Goal: Obtain resource: Obtain resource

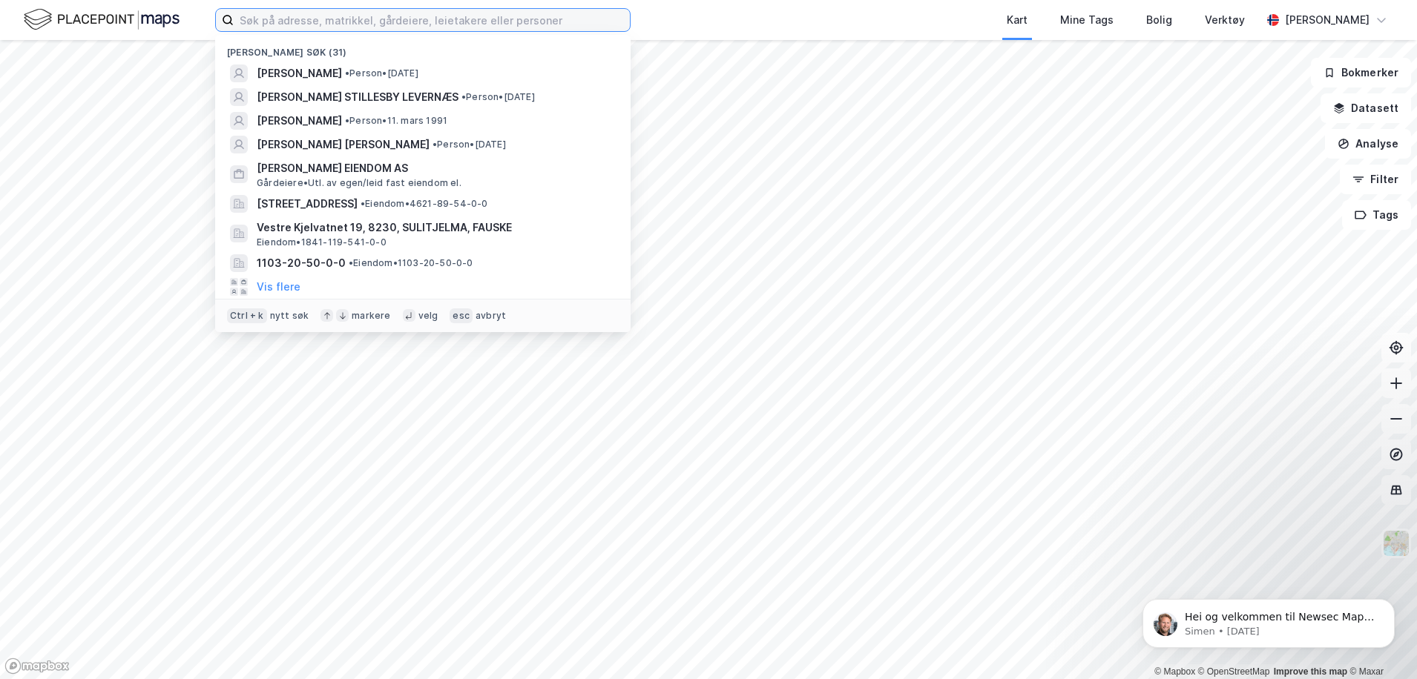
click at [294, 15] on input at bounding box center [432, 20] width 396 height 22
type input "geiranger"
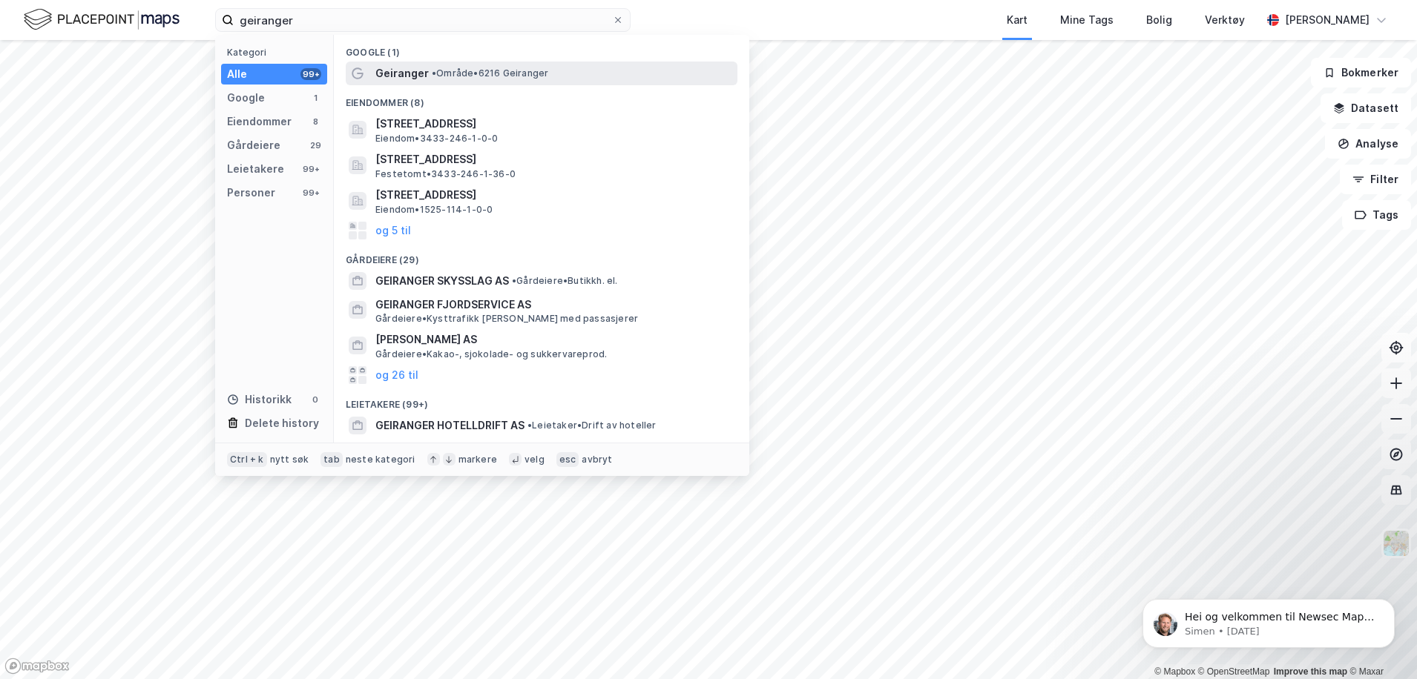
click at [441, 73] on span "• Område • 6216 Geiranger" at bounding box center [490, 73] width 116 height 12
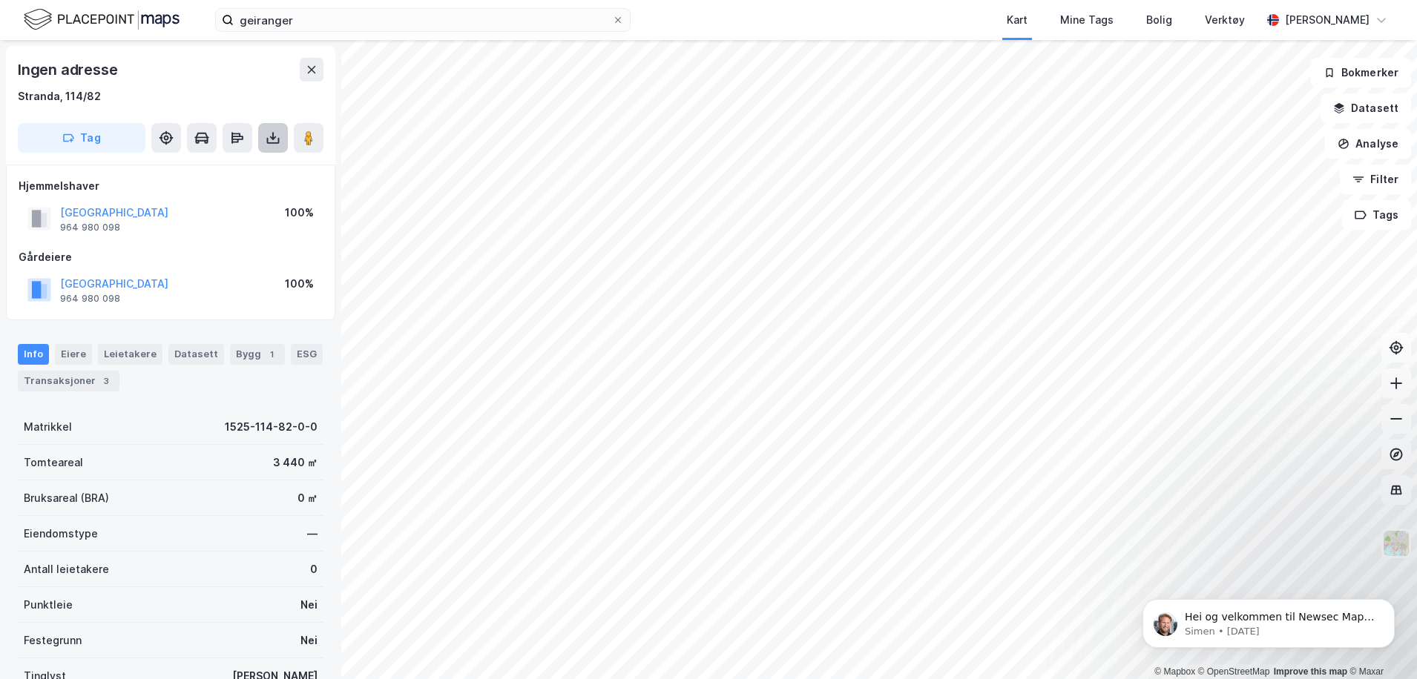
click at [268, 138] on icon at bounding box center [273, 141] width 13 height 6
click at [205, 168] on div "Last ned grunnbok" at bounding box center [199, 168] width 86 height 12
click at [286, 139] on button at bounding box center [273, 138] width 30 height 30
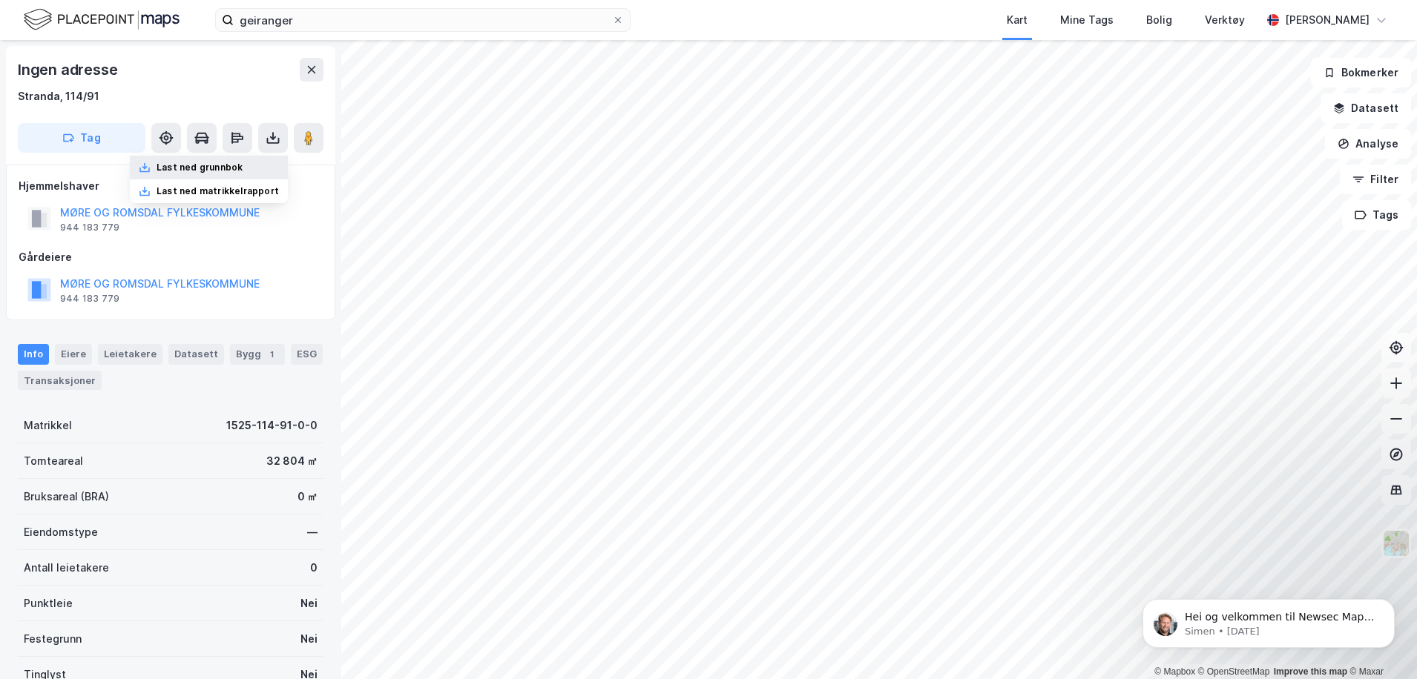
click at [236, 167] on div "Last ned grunnbok" at bounding box center [199, 168] width 86 height 12
click at [223, 165] on div "Last ned grunnbok" at bounding box center [199, 168] width 86 height 12
click at [188, 165] on div "Last ned grunnbok" at bounding box center [199, 168] width 86 height 12
click at [179, 168] on div "Last ned grunnbok" at bounding box center [199, 168] width 86 height 12
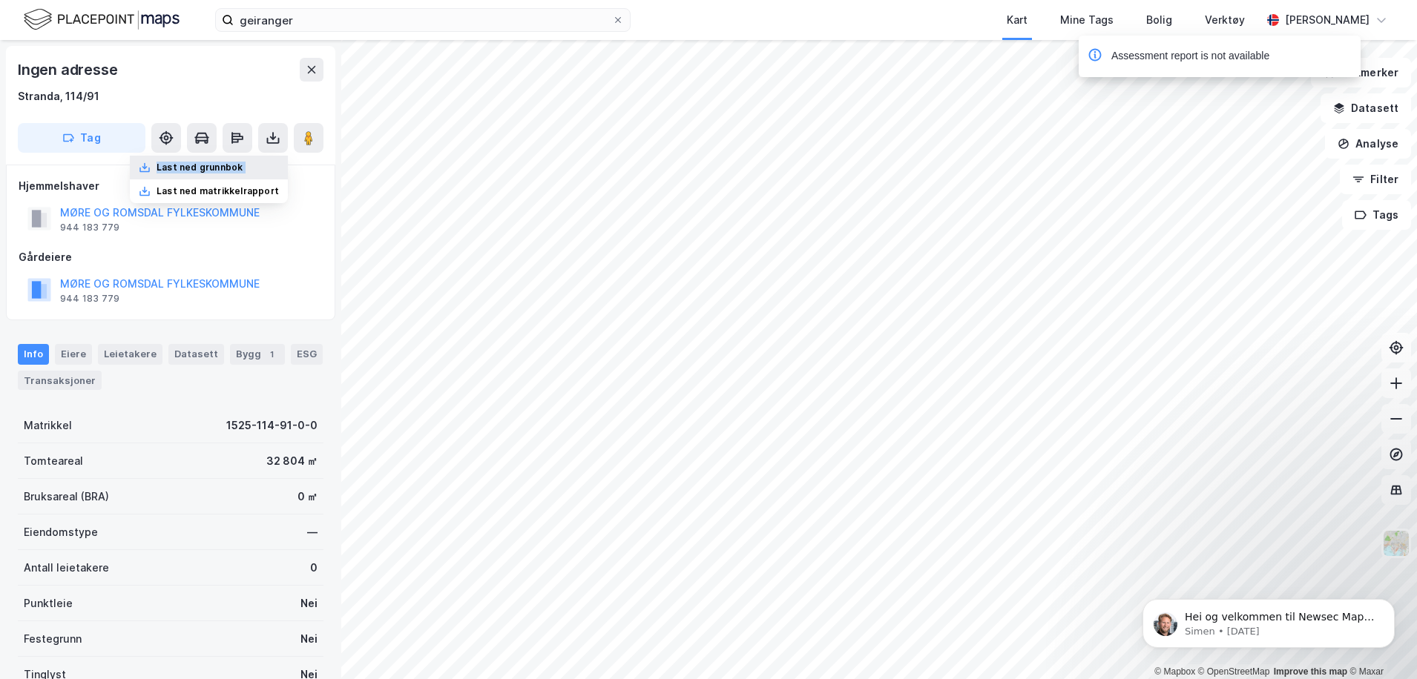
click at [179, 168] on div "Last ned grunnbok" at bounding box center [199, 168] width 86 height 12
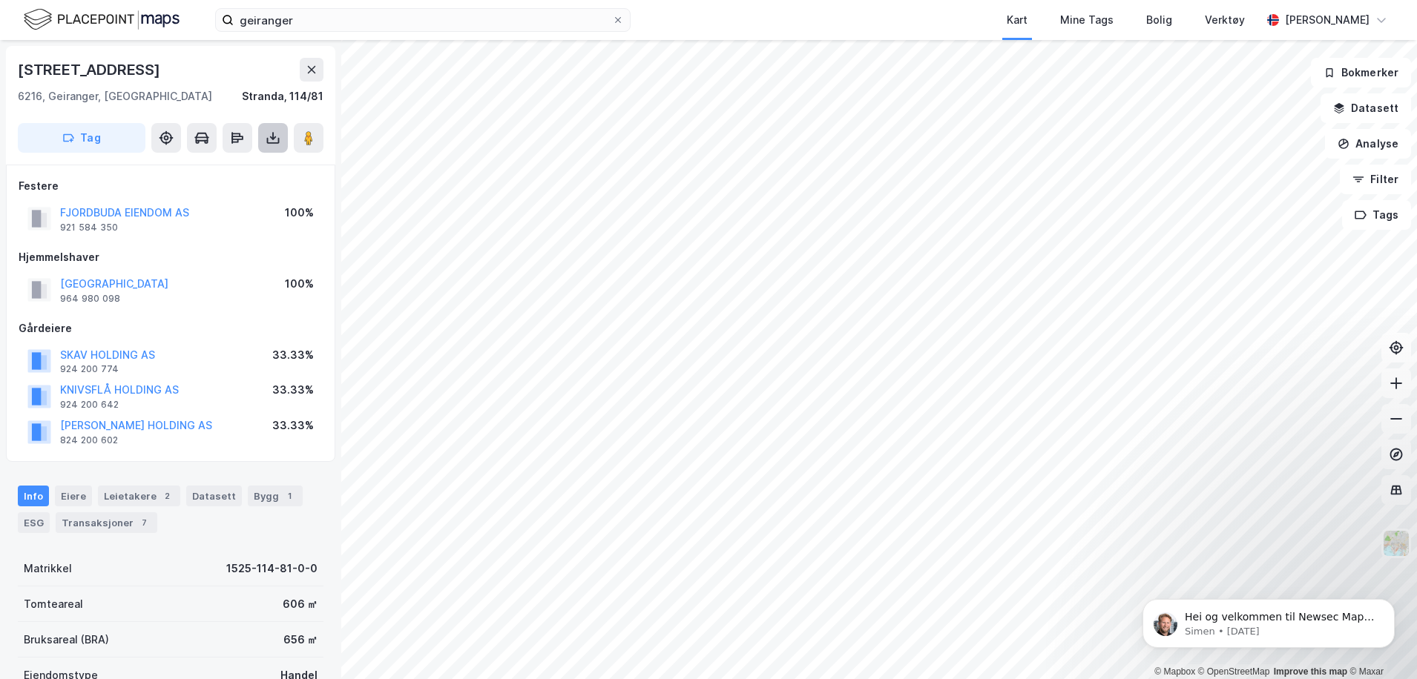
click at [266, 131] on icon at bounding box center [273, 138] width 15 height 15
click at [231, 160] on div "Last ned grunnbok" at bounding box center [209, 168] width 158 height 24
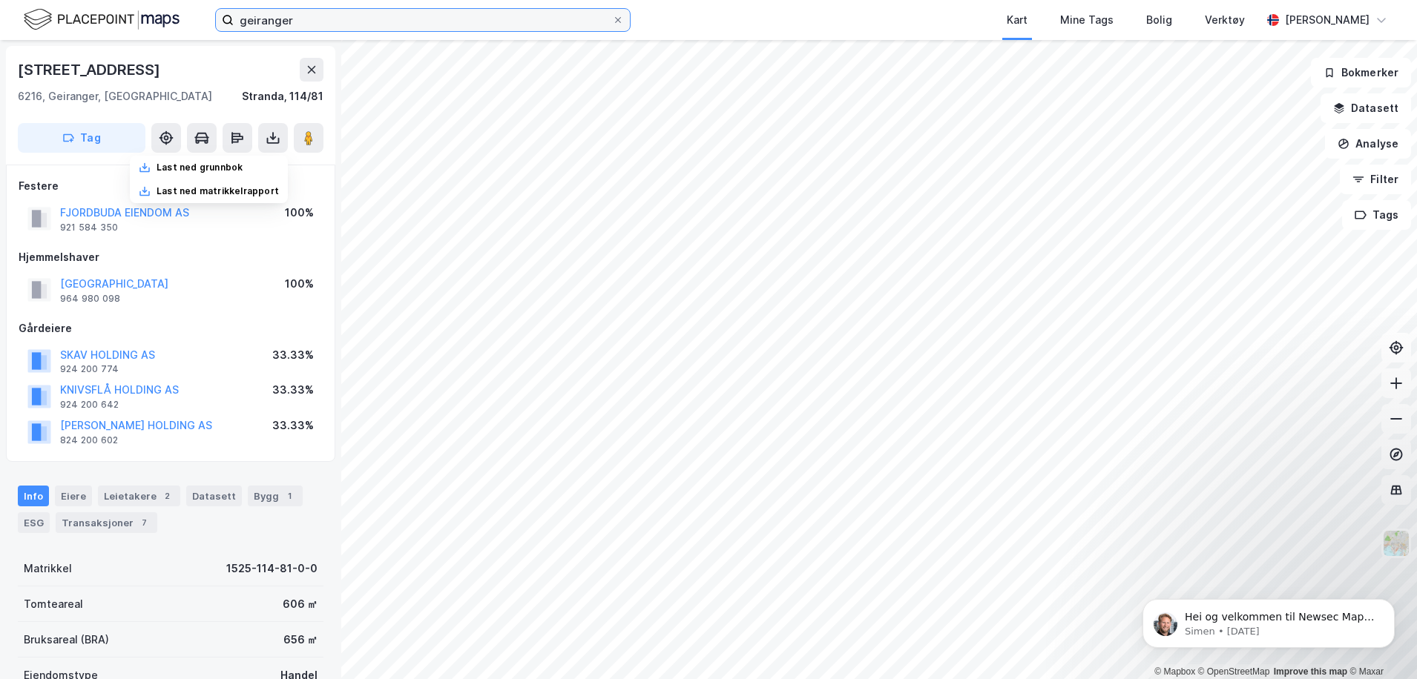
drag, startPoint x: 235, startPoint y: 24, endPoint x: 157, endPoint y: 30, distance: 78.1
click at [157, 30] on div "geiranger Kart Mine Tags [PERSON_NAME] Verktøy [PERSON_NAME]" at bounding box center [708, 20] width 1417 height 40
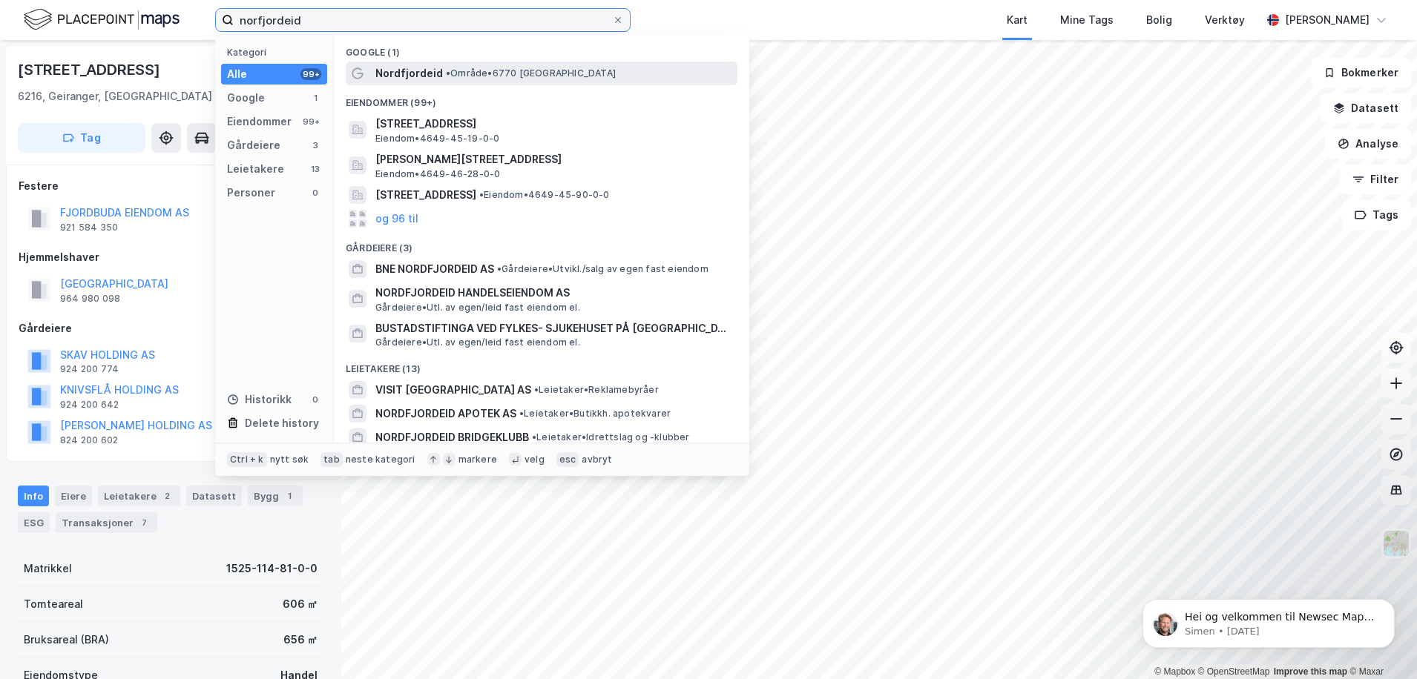
type input "norfjordeid"
click at [422, 65] on span "Nordfjordeid" at bounding box center [408, 74] width 67 height 18
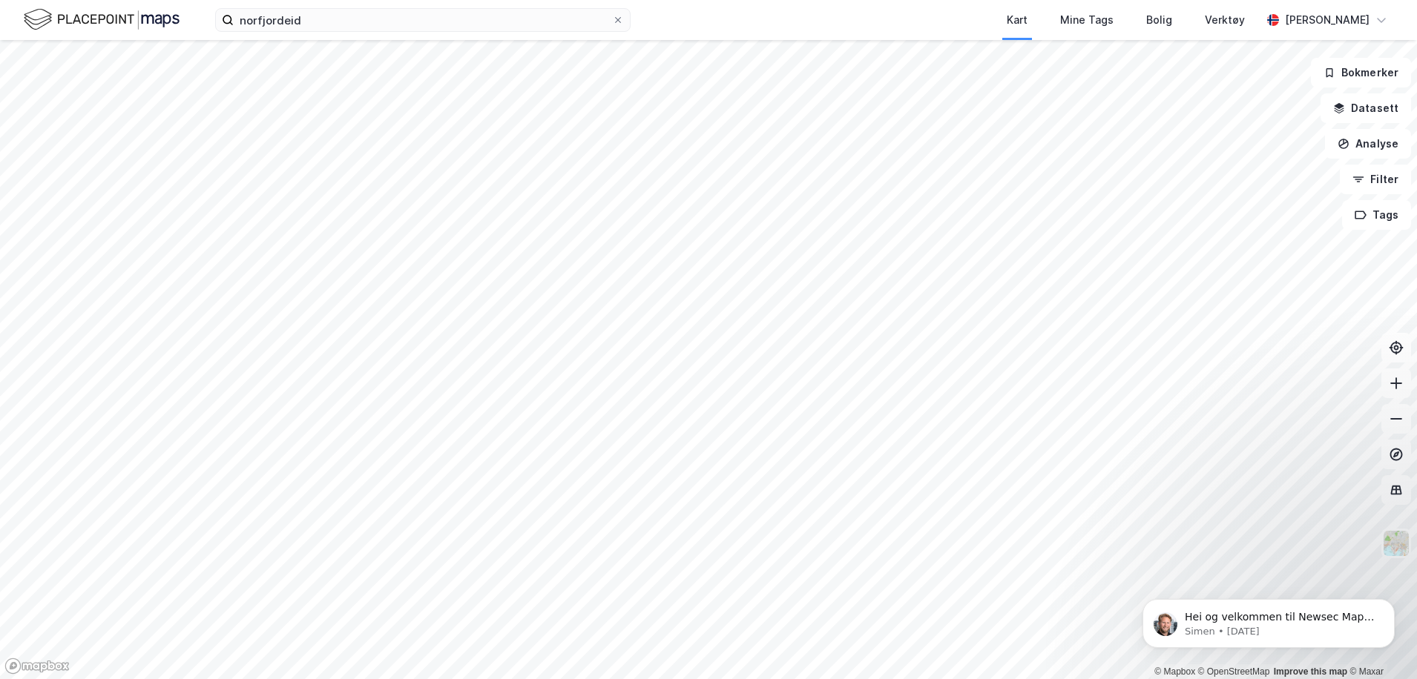
click at [666, 679] on html "norfjordeid Kart Mine Tags [PERSON_NAME] Verktøy [PERSON_NAME] © Mapbox © OpenS…" at bounding box center [708, 339] width 1417 height 679
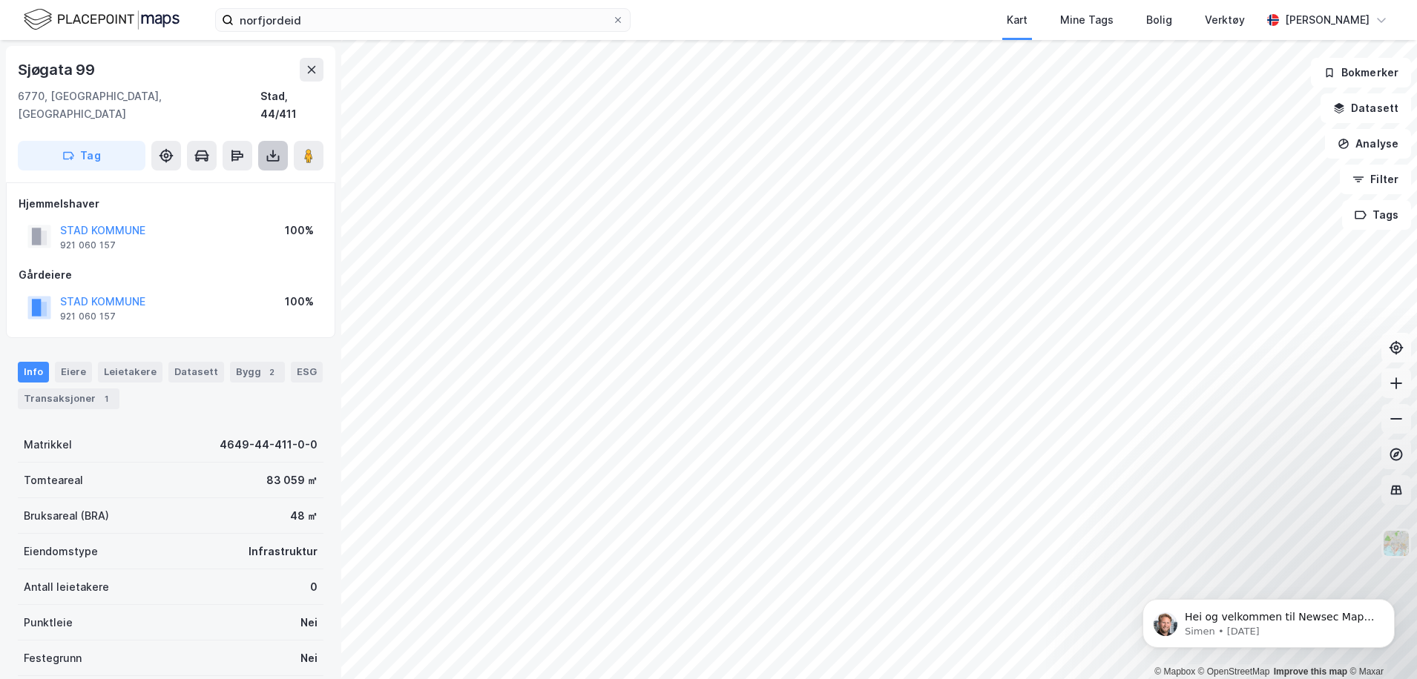
click at [274, 148] on icon at bounding box center [273, 155] width 15 height 15
click at [206, 179] on div "Last ned grunnbok" at bounding box center [199, 185] width 86 height 12
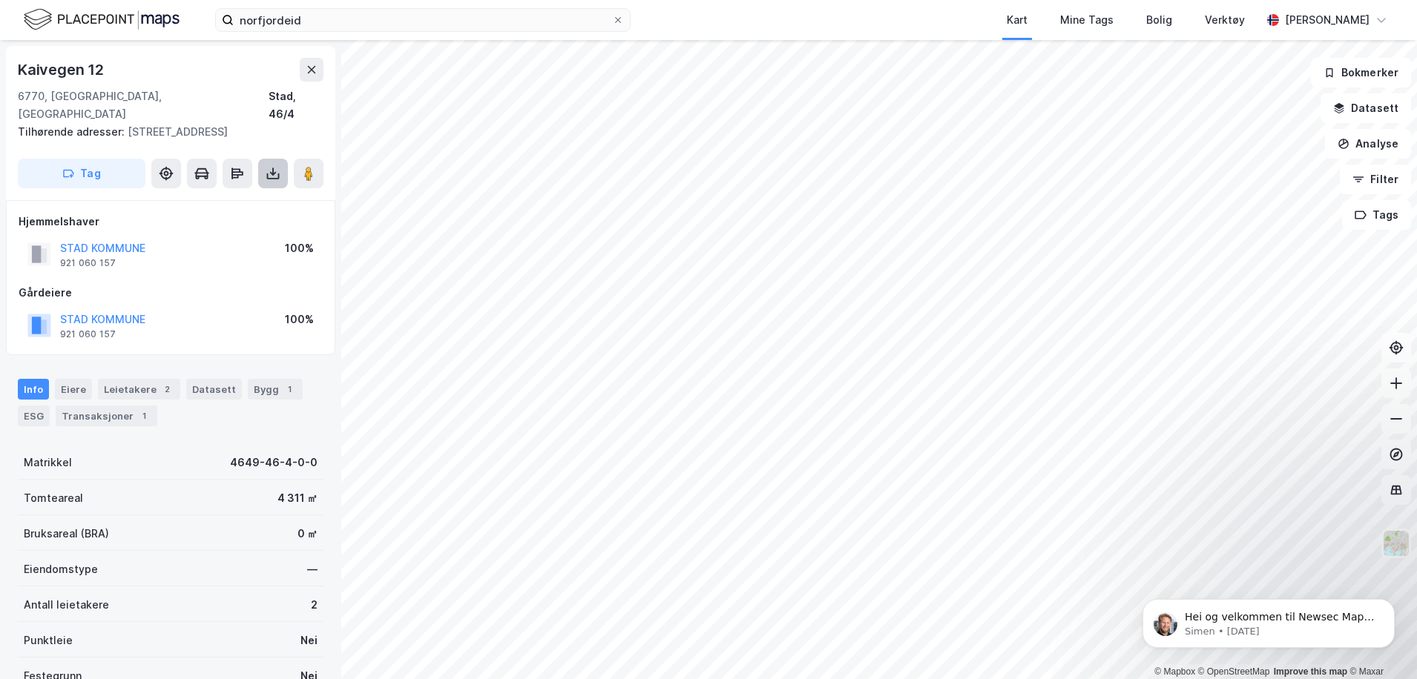
click at [273, 174] on icon at bounding box center [273, 177] width 13 height 6
click at [282, 159] on button at bounding box center [273, 174] width 30 height 30
click at [243, 99] on div "6770, [GEOGRAPHIC_DATA], [GEOGRAPHIC_DATA], 46/4" at bounding box center [171, 106] width 306 height 36
click at [277, 166] on icon at bounding box center [273, 173] width 15 height 15
click at [218, 197] on div "Last ned grunnbok" at bounding box center [199, 203] width 86 height 12
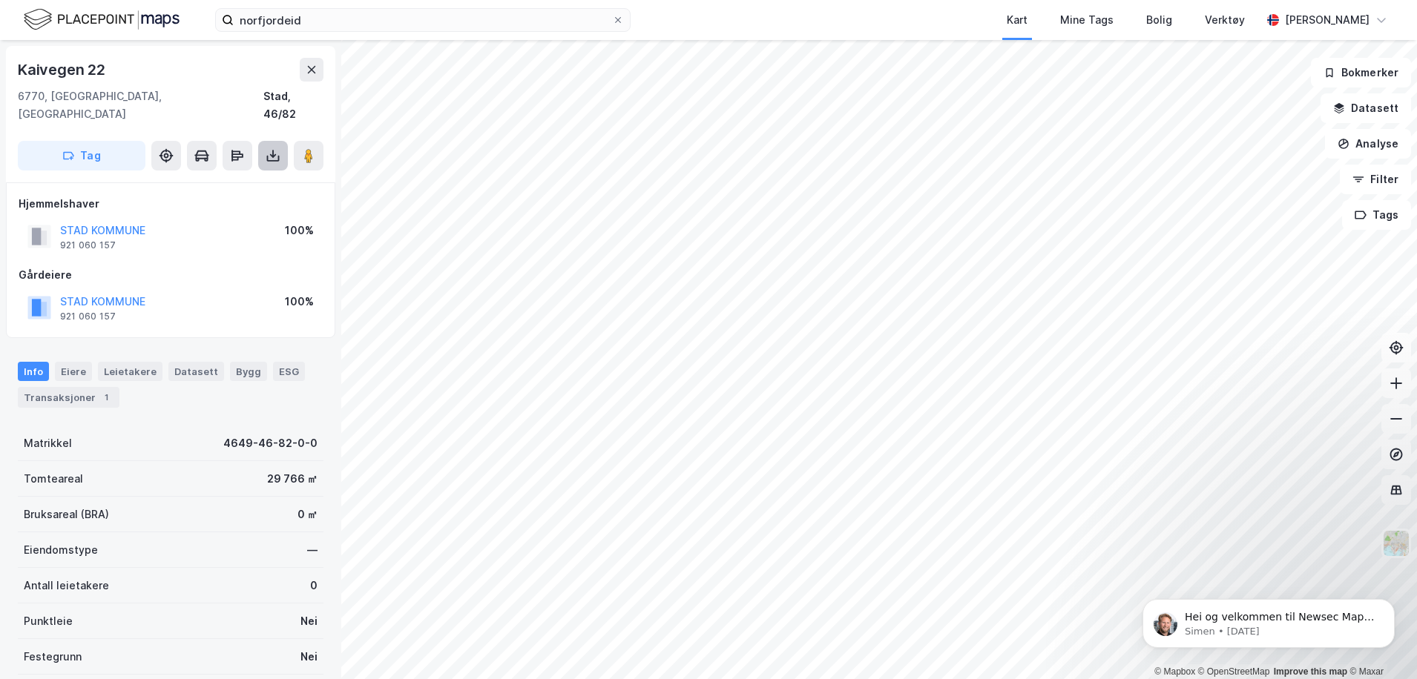
click at [266, 148] on icon at bounding box center [273, 155] width 15 height 15
click at [242, 179] on div "Last ned grunnbok" at bounding box center [199, 185] width 86 height 12
click at [272, 148] on icon at bounding box center [273, 155] width 15 height 15
click at [214, 179] on div "Last ned grunnbok" at bounding box center [199, 185] width 86 height 12
